Goal: Navigation & Orientation: Find specific page/section

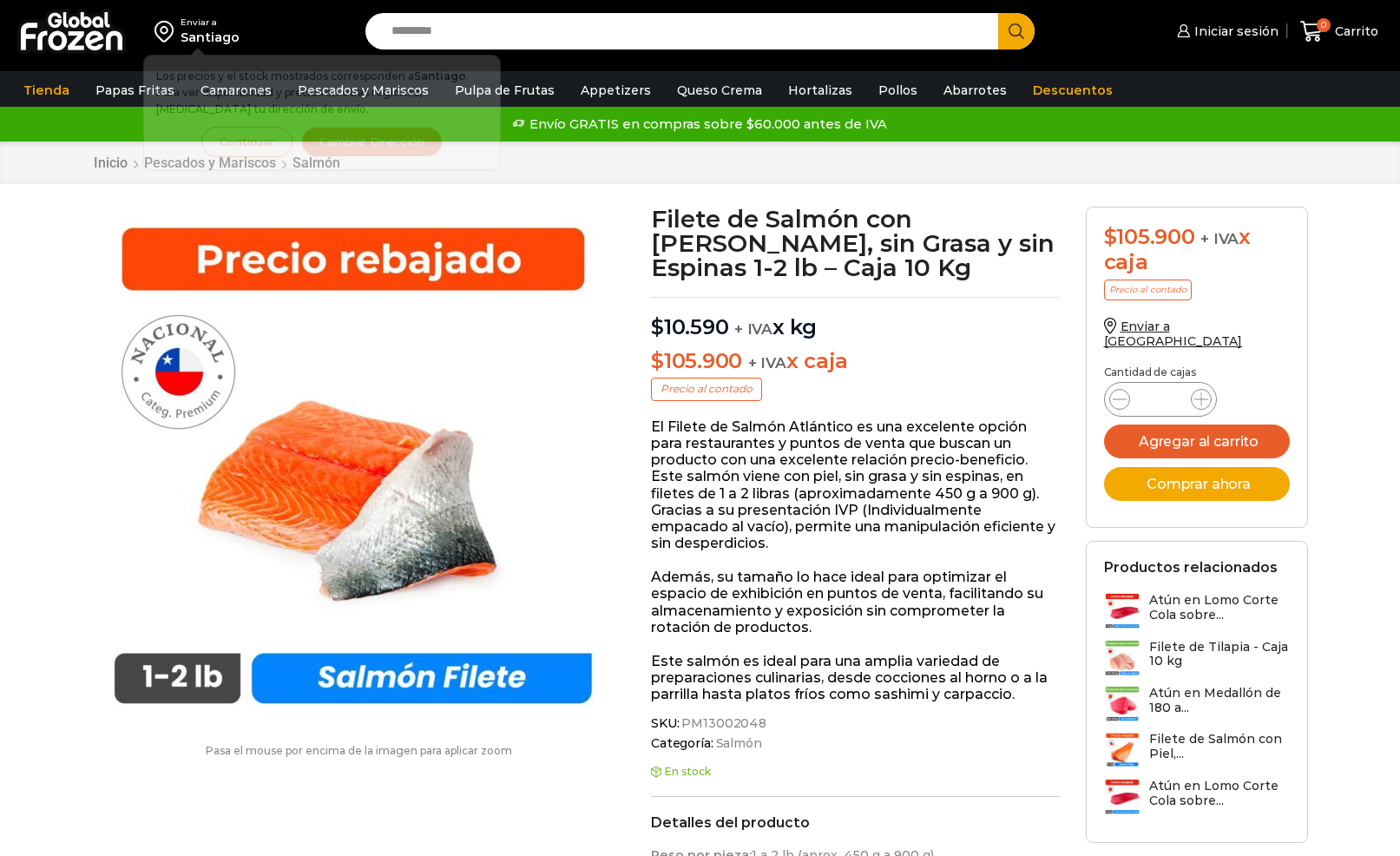
scroll to position [1, 0]
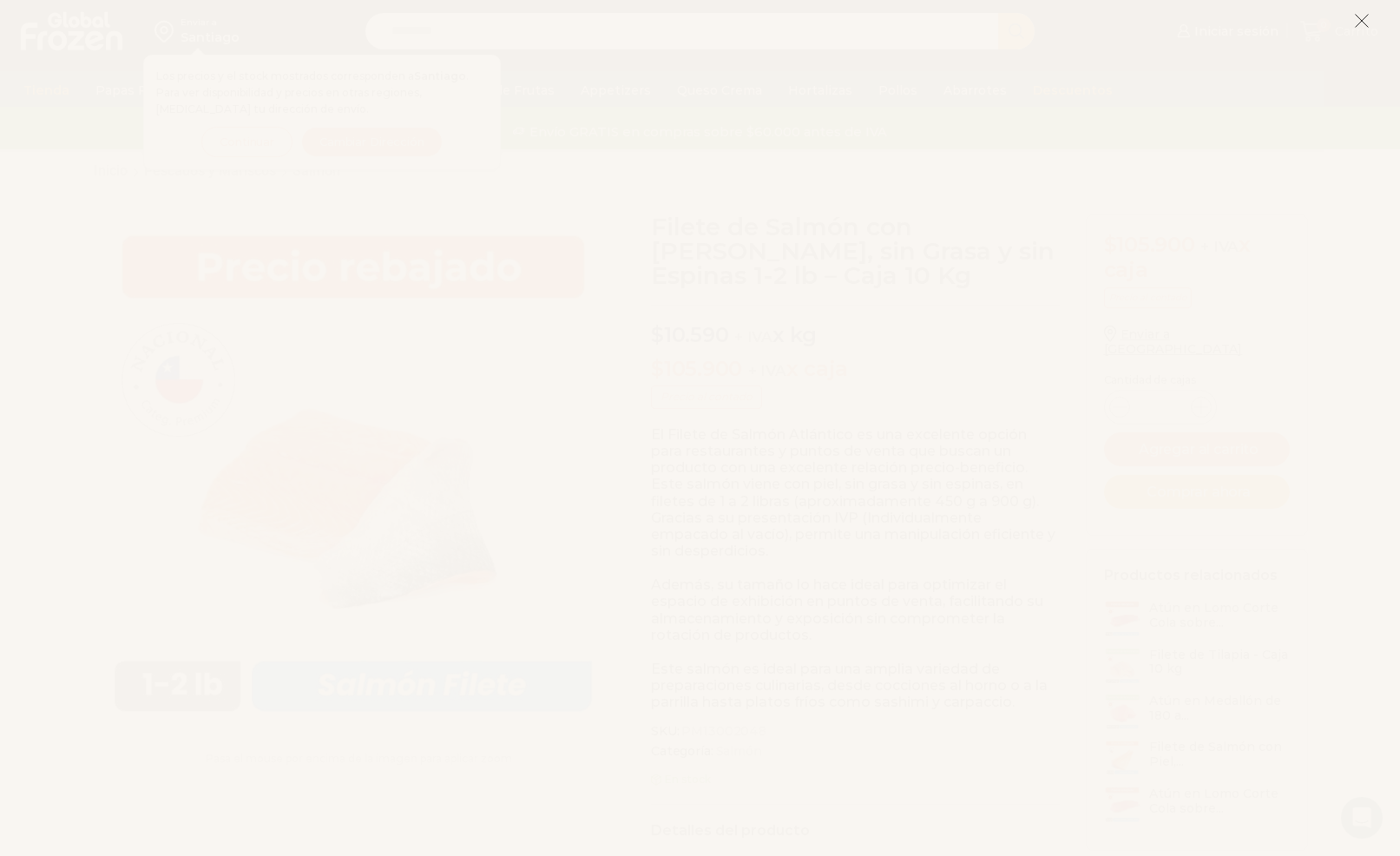
click at [1362, 25] on icon at bounding box center [1362, 21] width 16 height 16
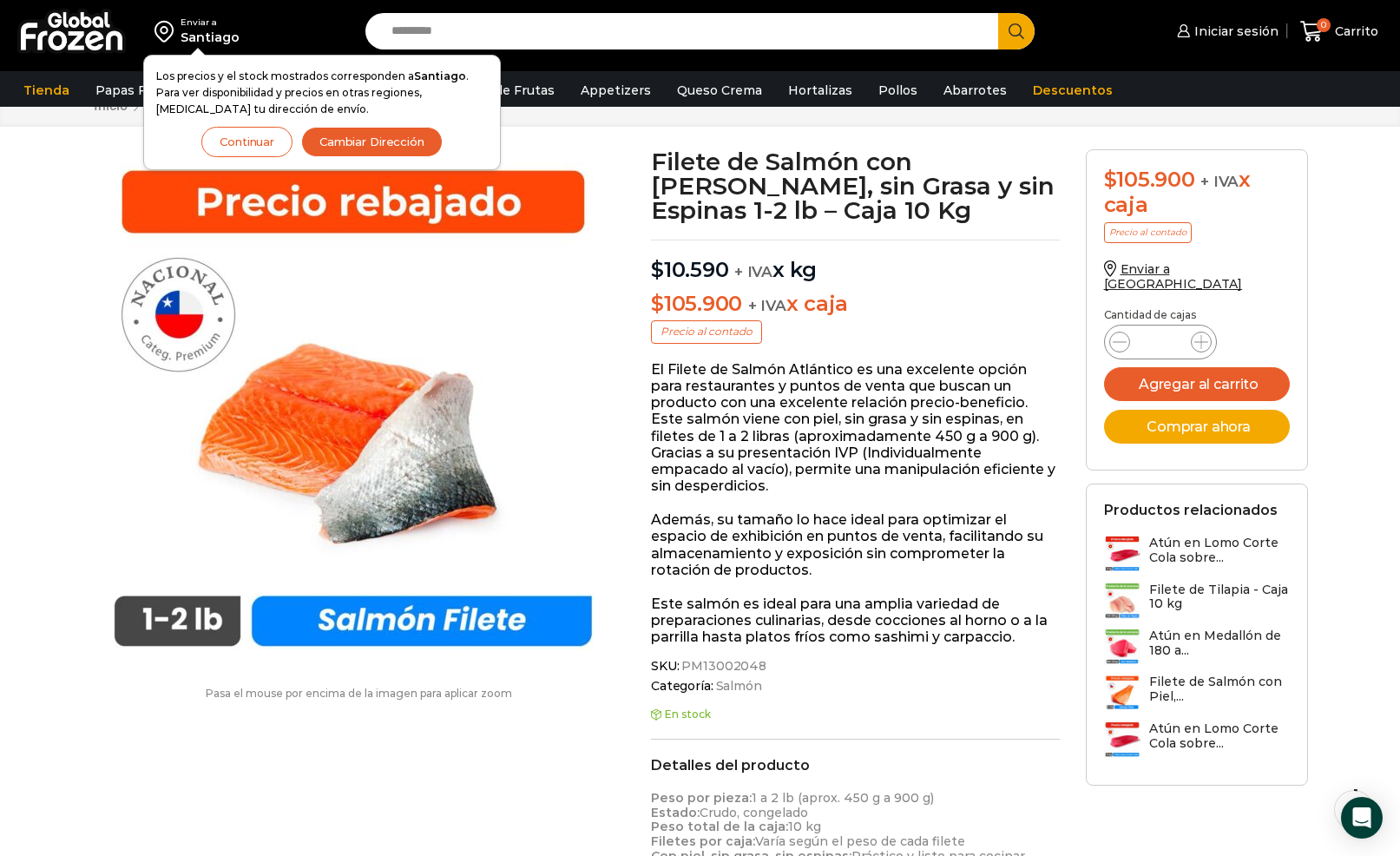
scroll to position [0, 0]
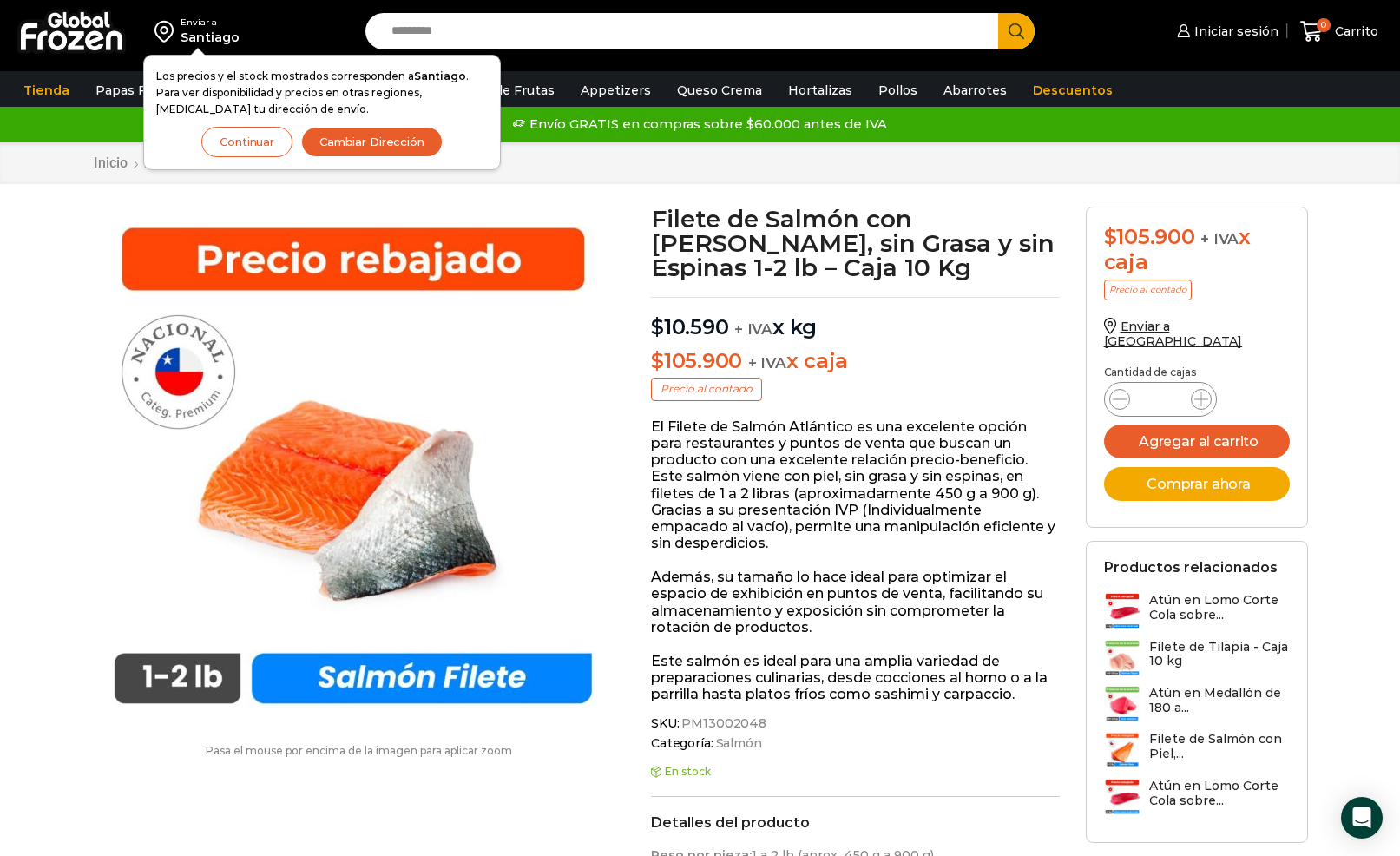
click at [255, 146] on button "Continuar" at bounding box center [247, 142] width 91 height 31
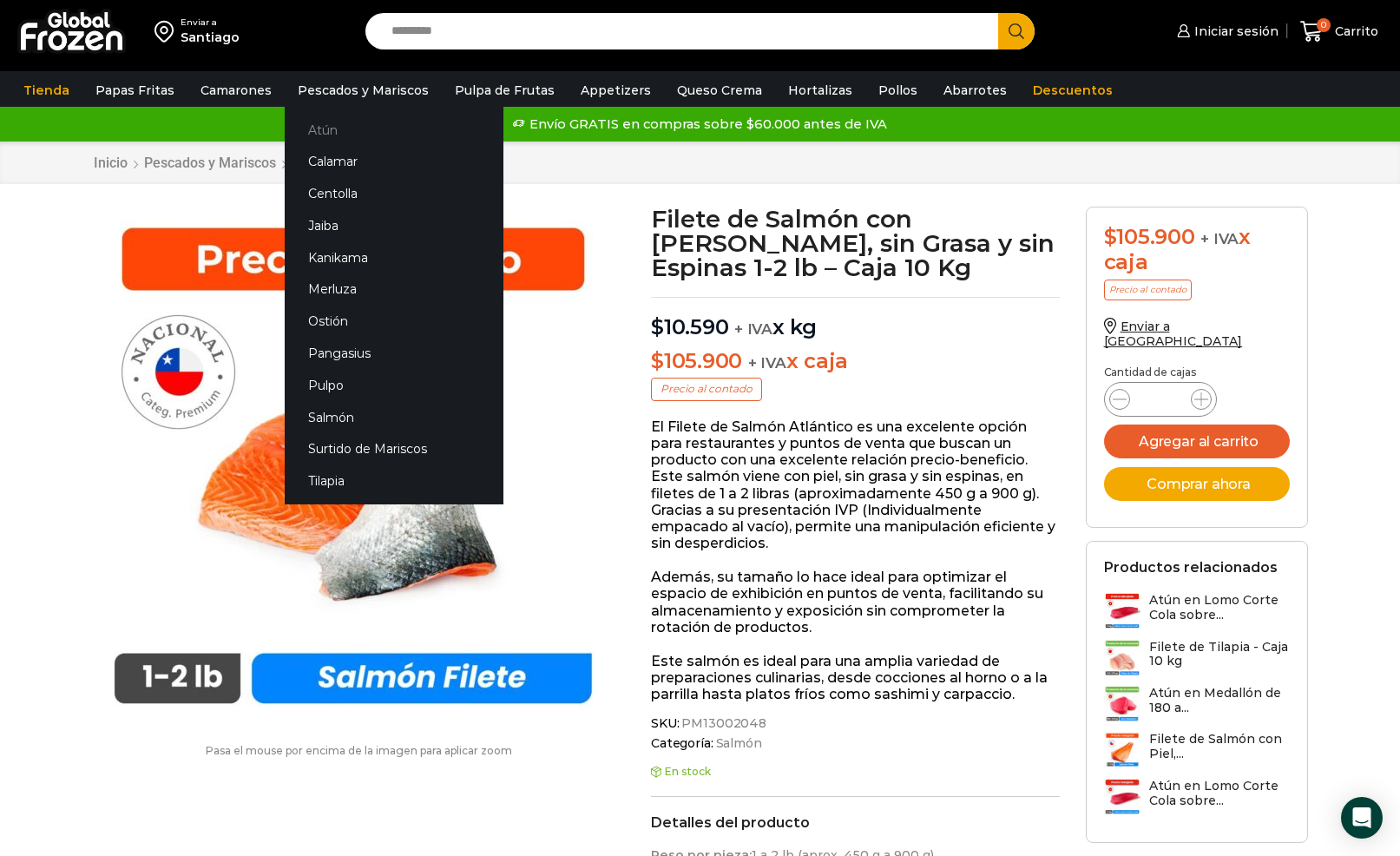
click at [323, 118] on link "Atún" at bounding box center [394, 130] width 219 height 32
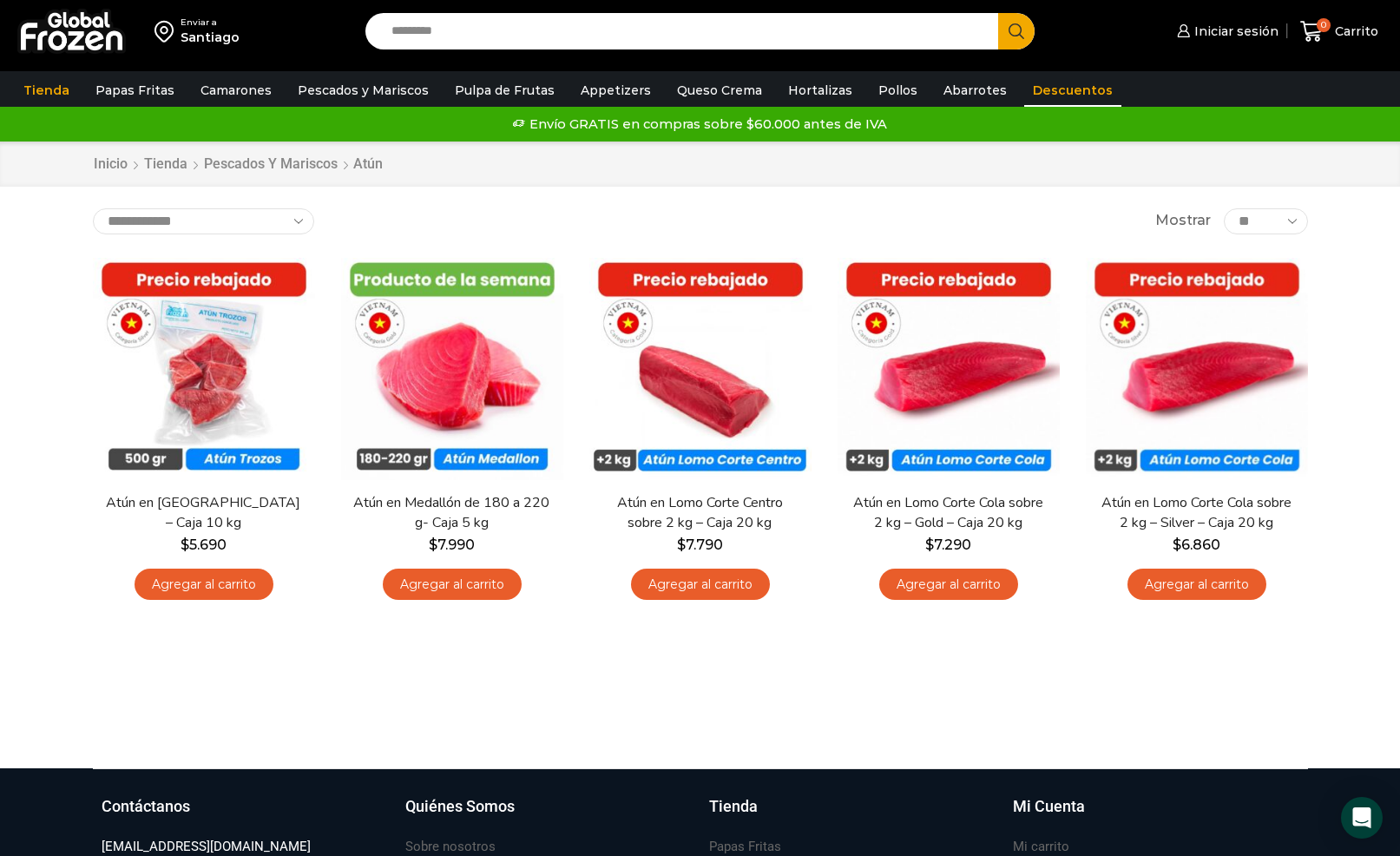
click at [1041, 99] on link "Descuentos" at bounding box center [1072, 90] width 97 height 33
